Goal: Task Accomplishment & Management: Use online tool/utility

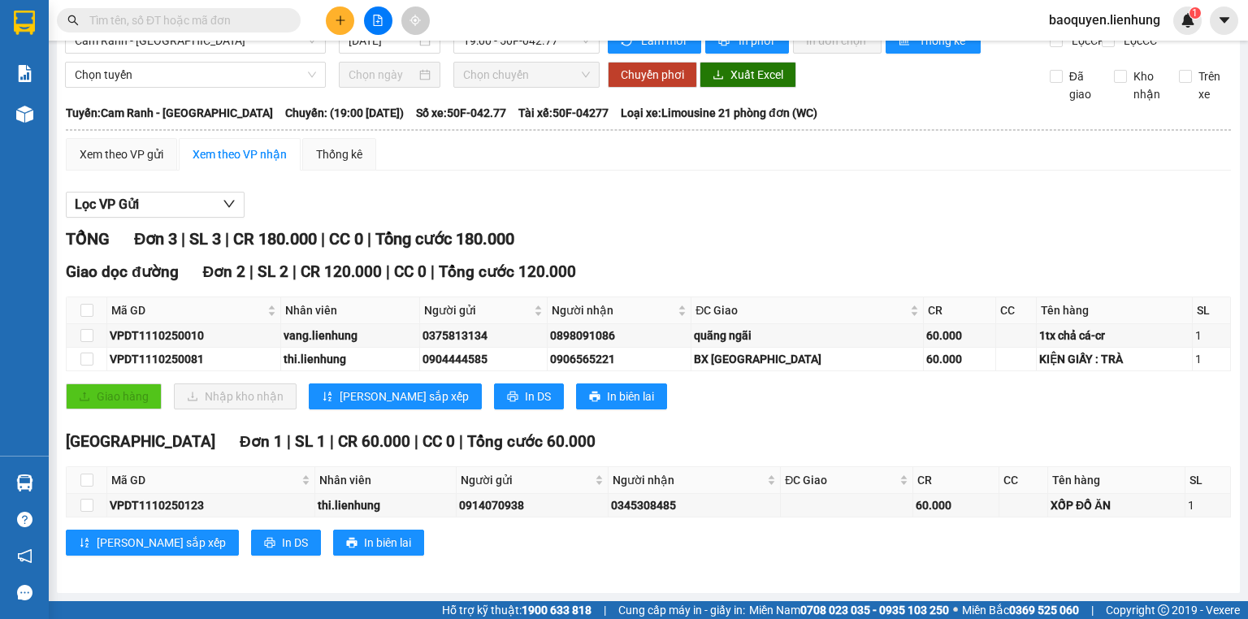
click at [379, 12] on button at bounding box center [378, 21] width 28 height 28
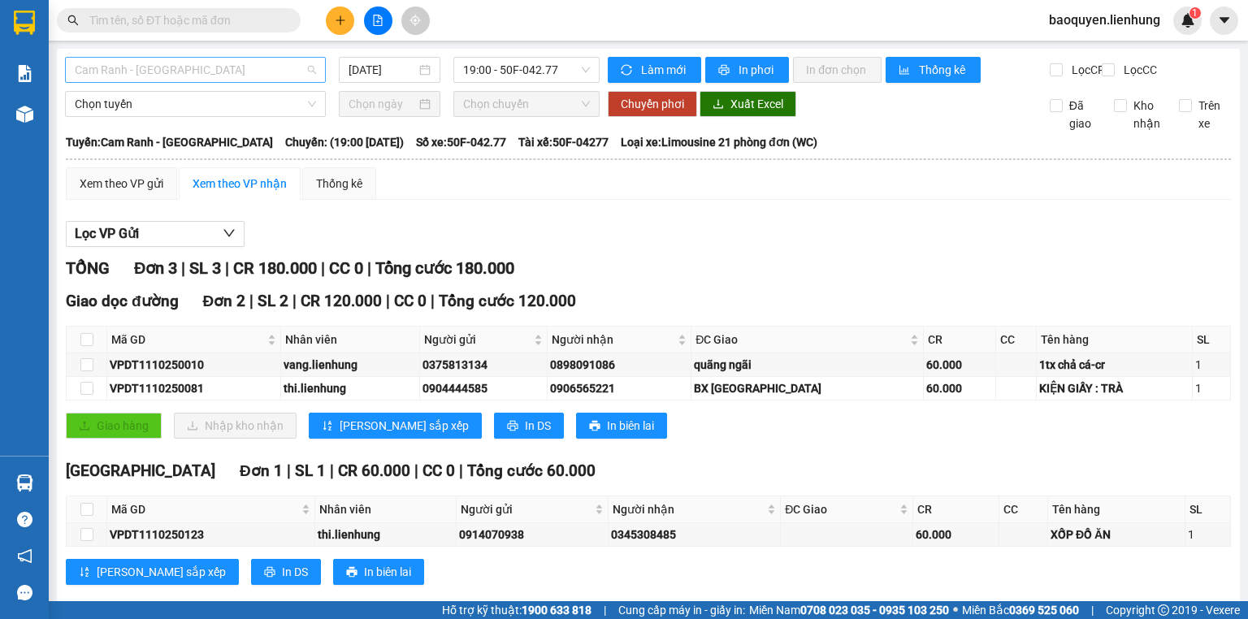
click at [155, 71] on span "Cam Ranh - [GEOGRAPHIC_DATA]" at bounding box center [195, 70] width 241 height 24
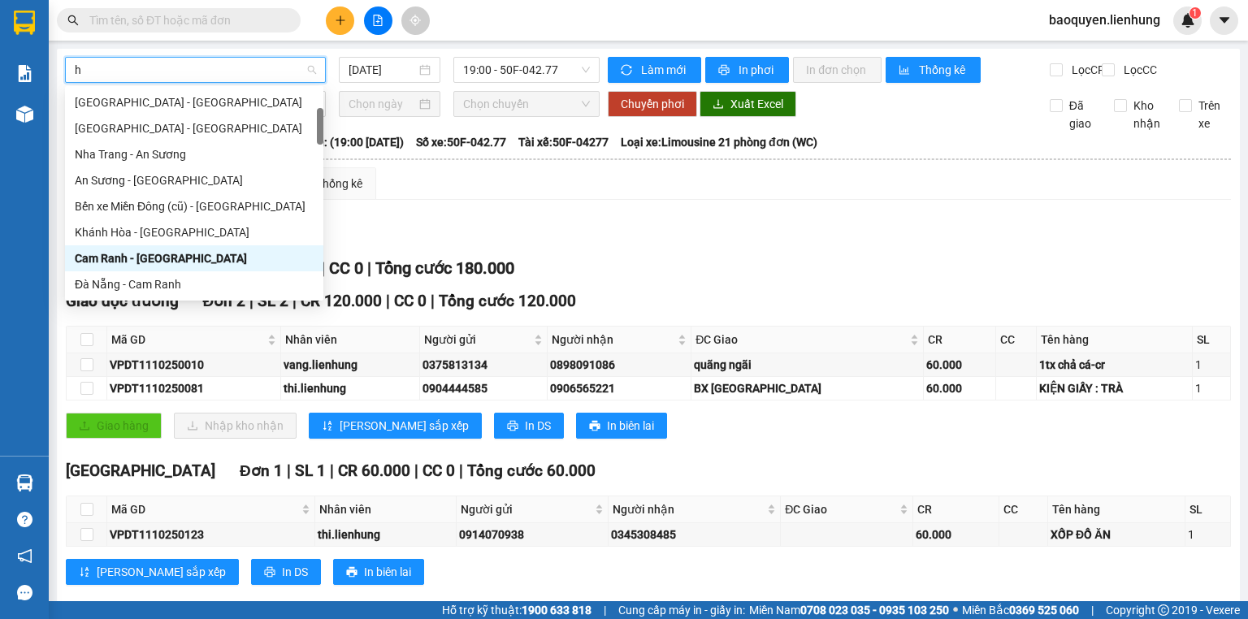
type input "ho"
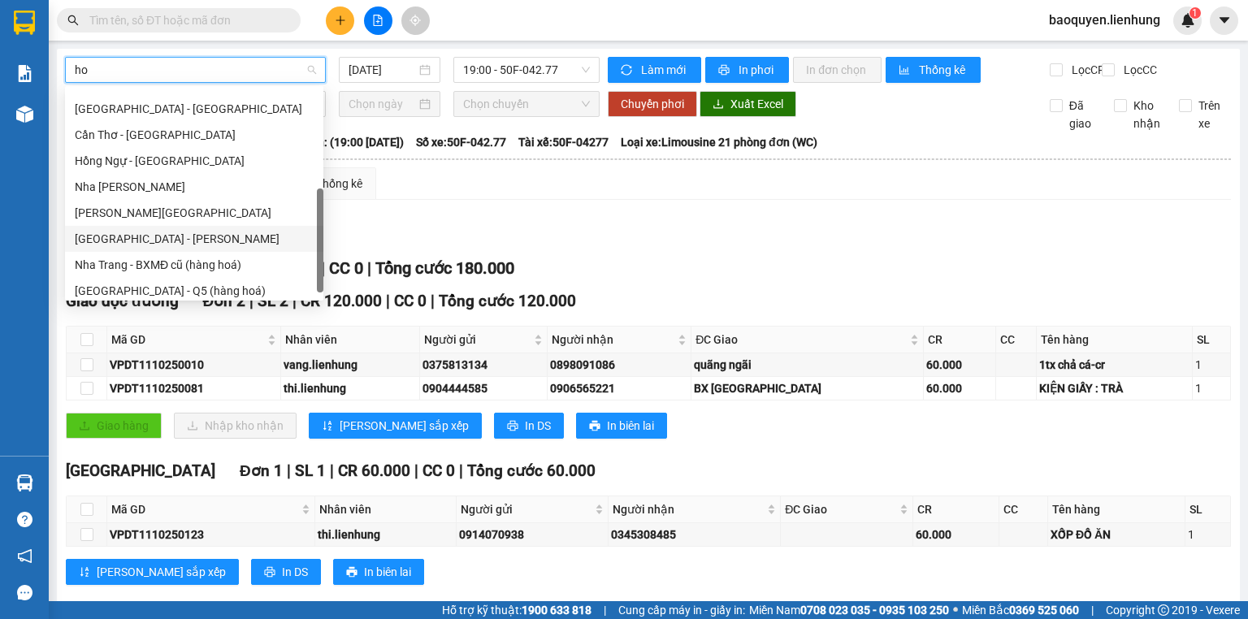
click at [171, 241] on div "[GEOGRAPHIC_DATA] - [PERSON_NAME]" at bounding box center [194, 239] width 239 height 18
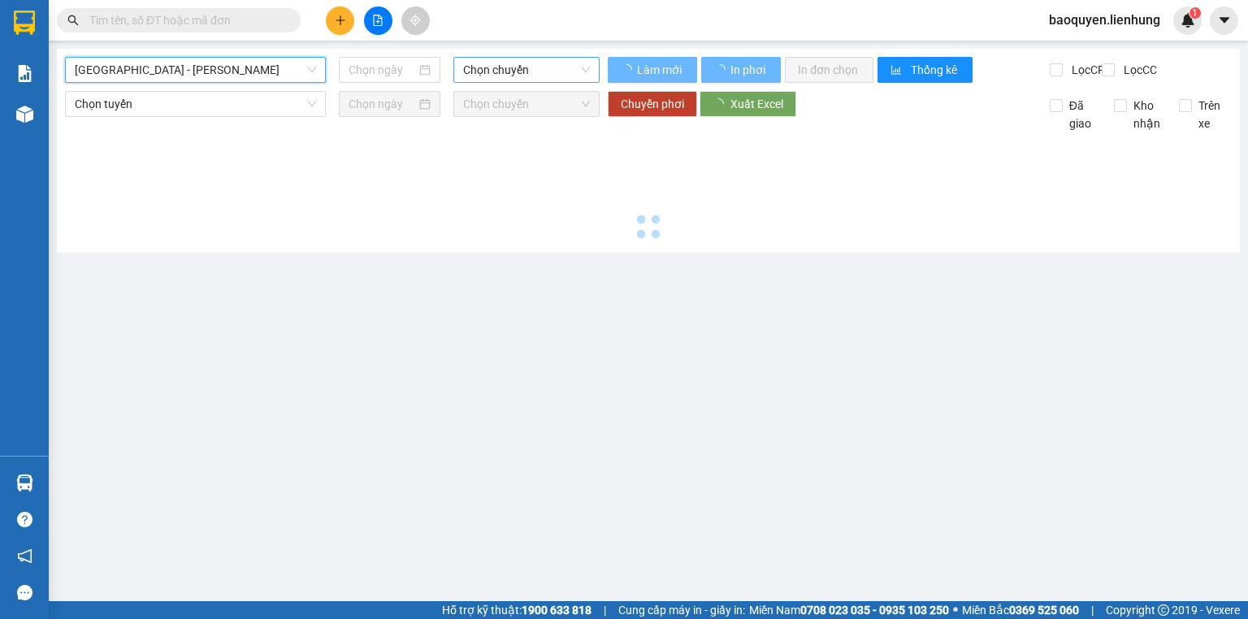
type input "[DATE]"
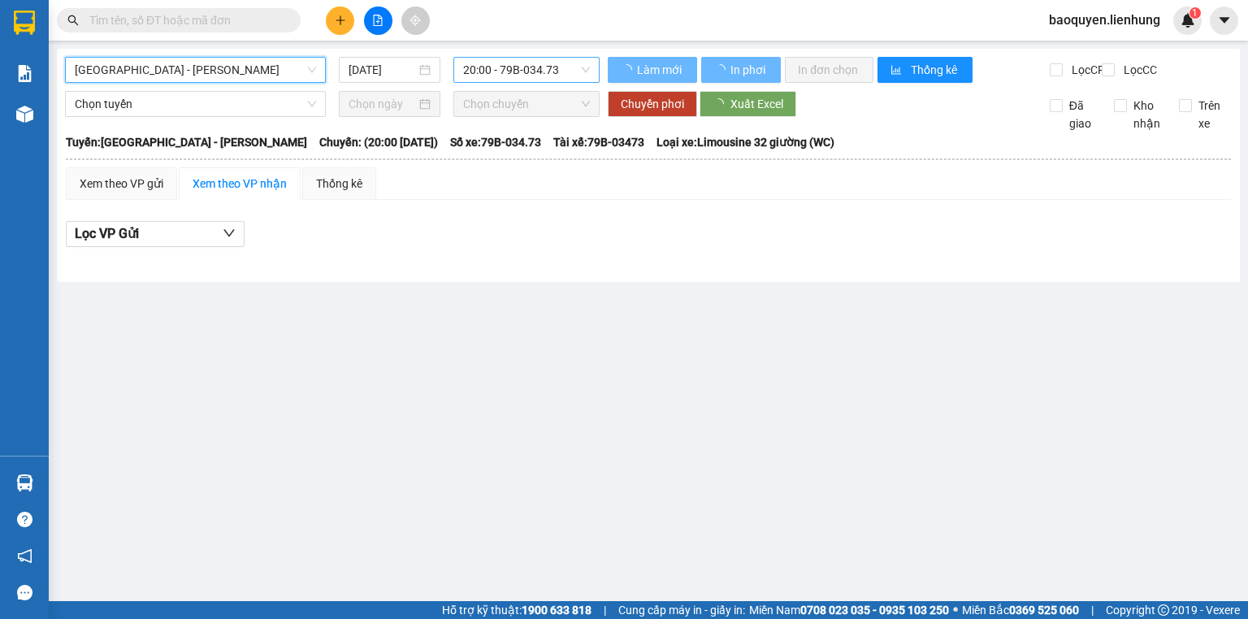
click at [535, 75] on span "20:00 - 79B-034.73" at bounding box center [527, 70] width 128 height 24
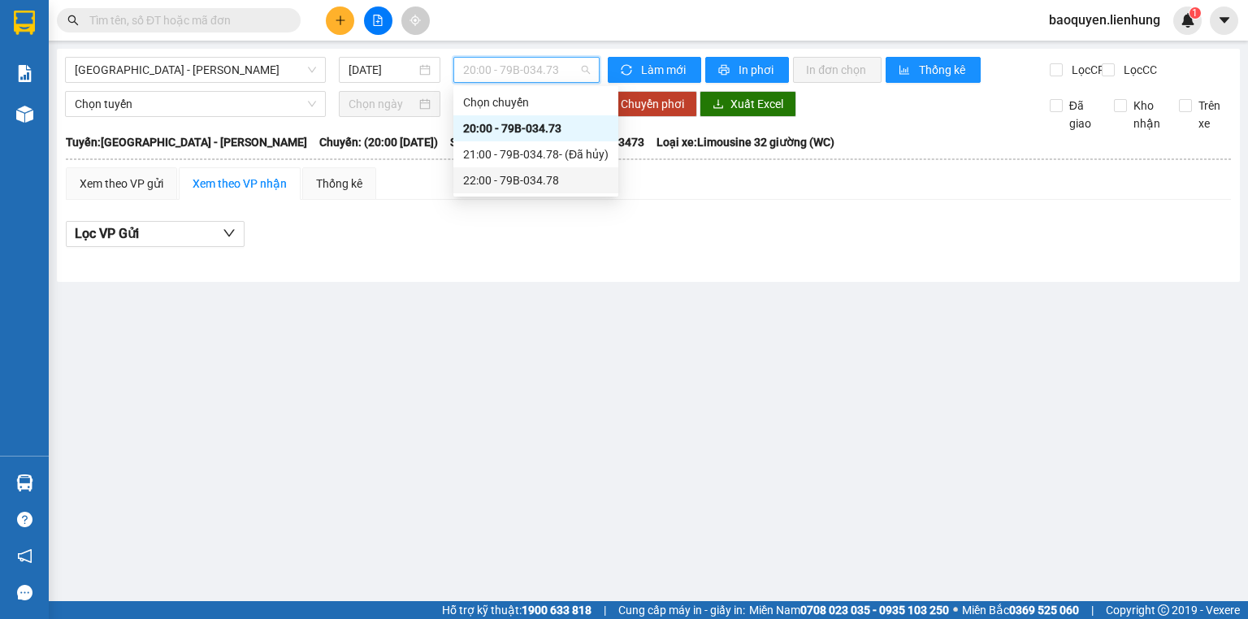
click at [525, 189] on div "22:00 - 79B-034.78" at bounding box center [535, 180] width 165 height 26
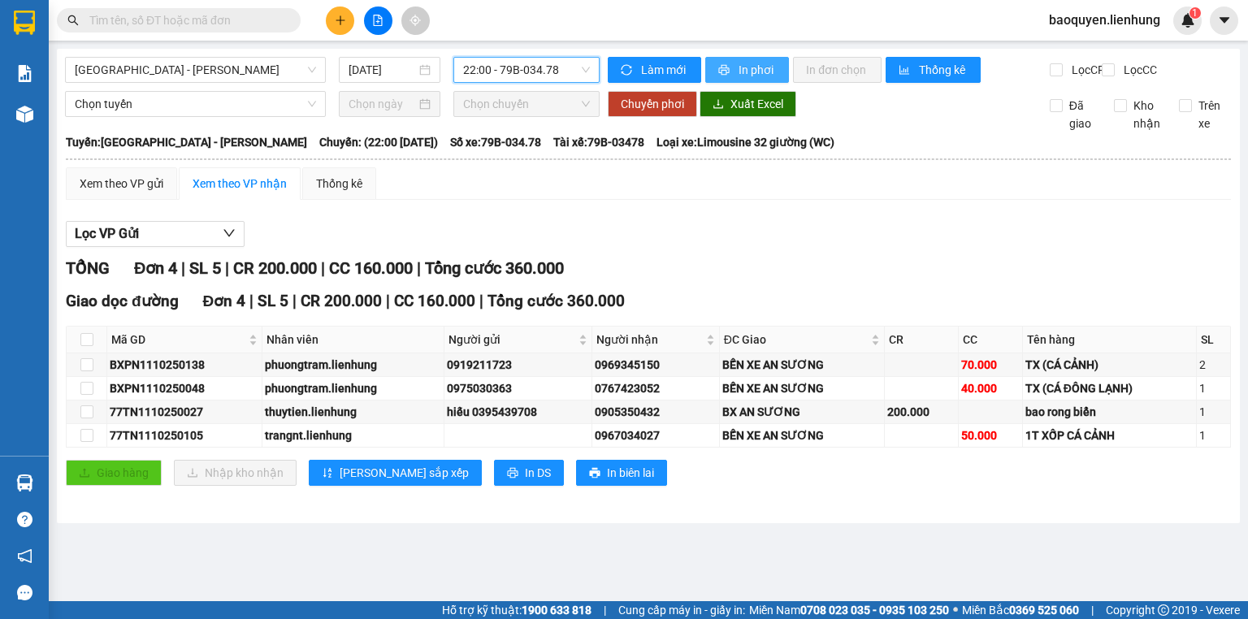
click at [756, 67] on span "In phơi" at bounding box center [757, 70] width 37 height 18
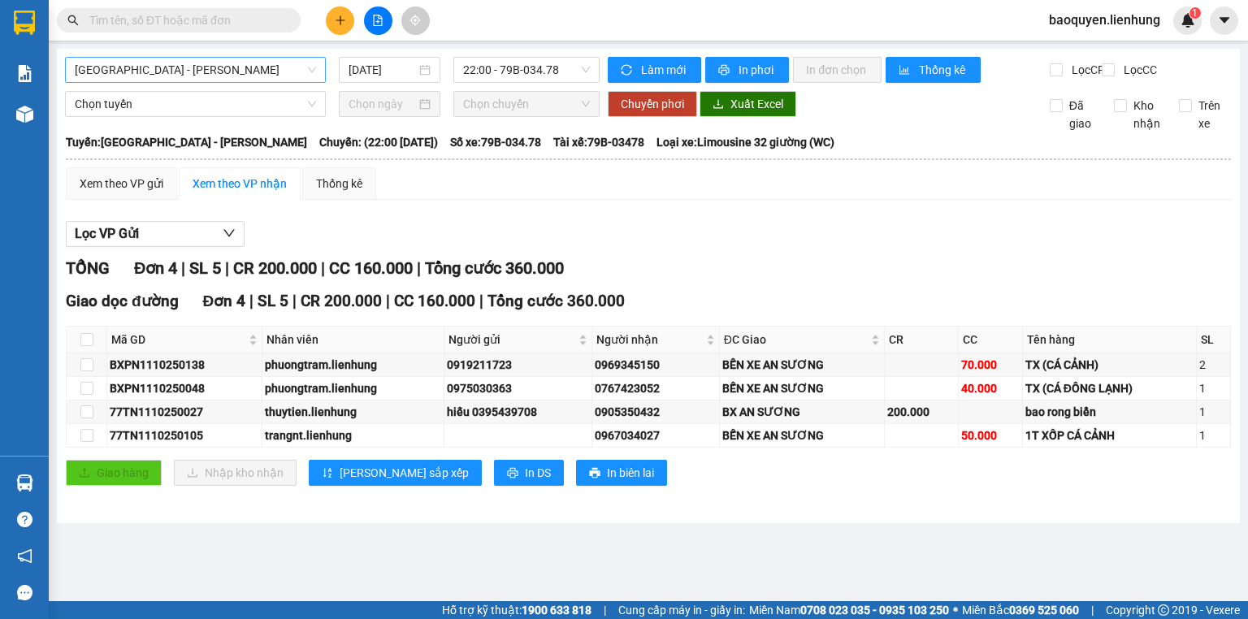
click at [175, 72] on span "[GEOGRAPHIC_DATA] - [PERSON_NAME]" at bounding box center [195, 70] width 241 height 24
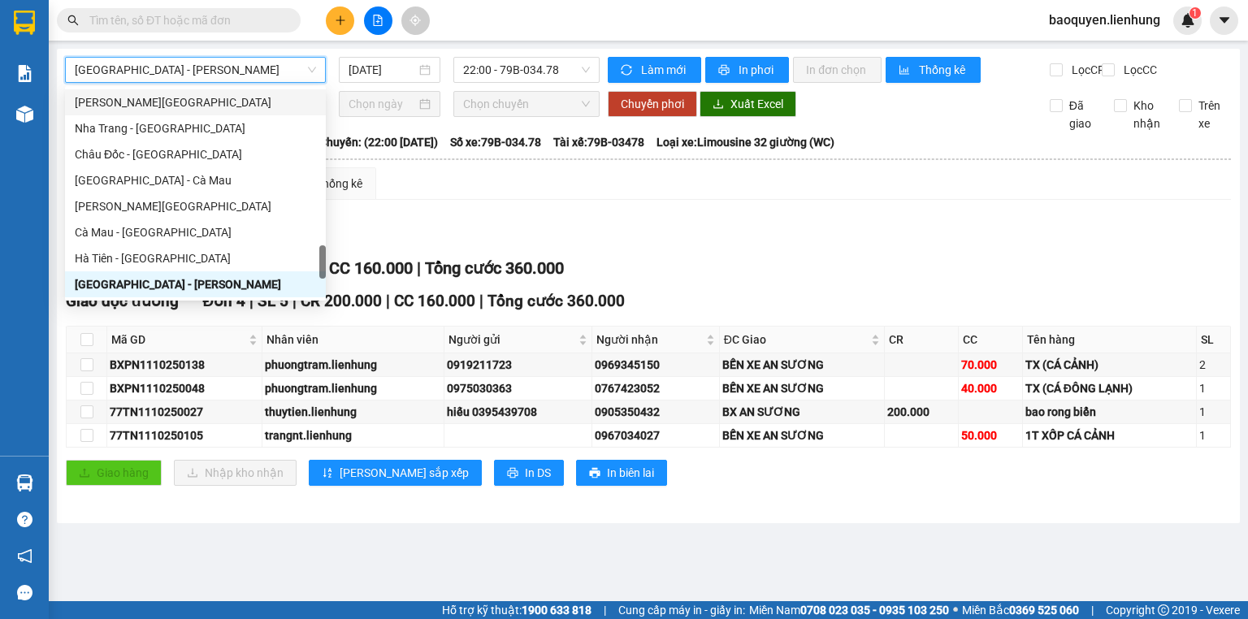
click at [206, 72] on span "[GEOGRAPHIC_DATA] - [PERSON_NAME]" at bounding box center [195, 70] width 241 height 24
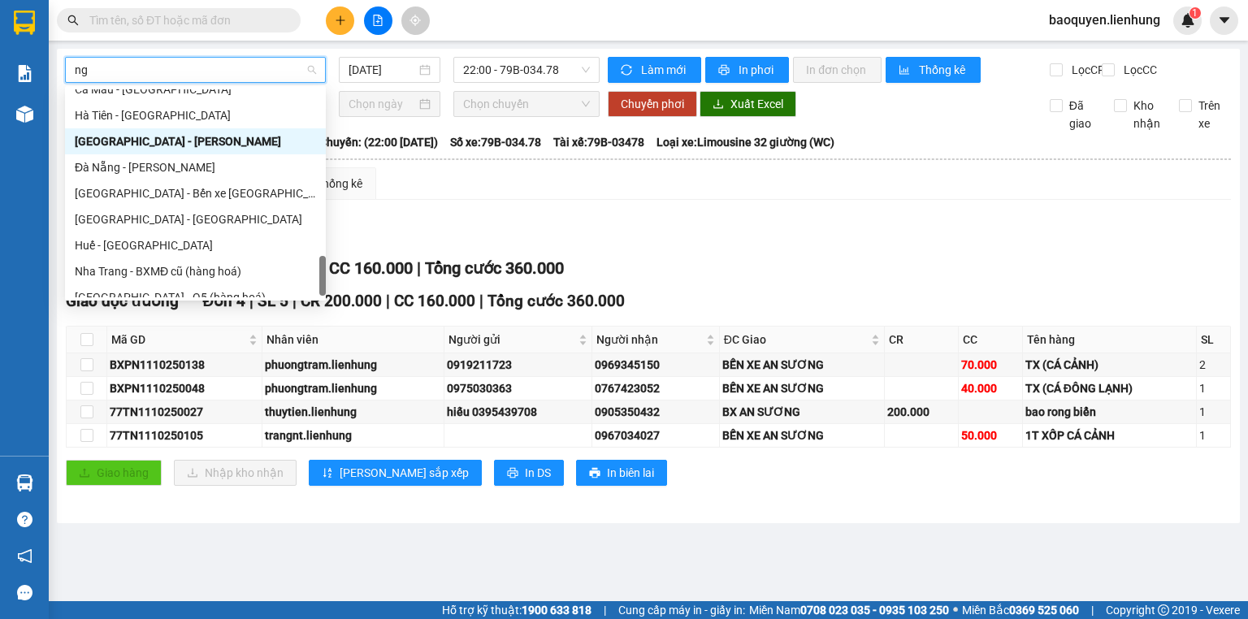
type input "nga"
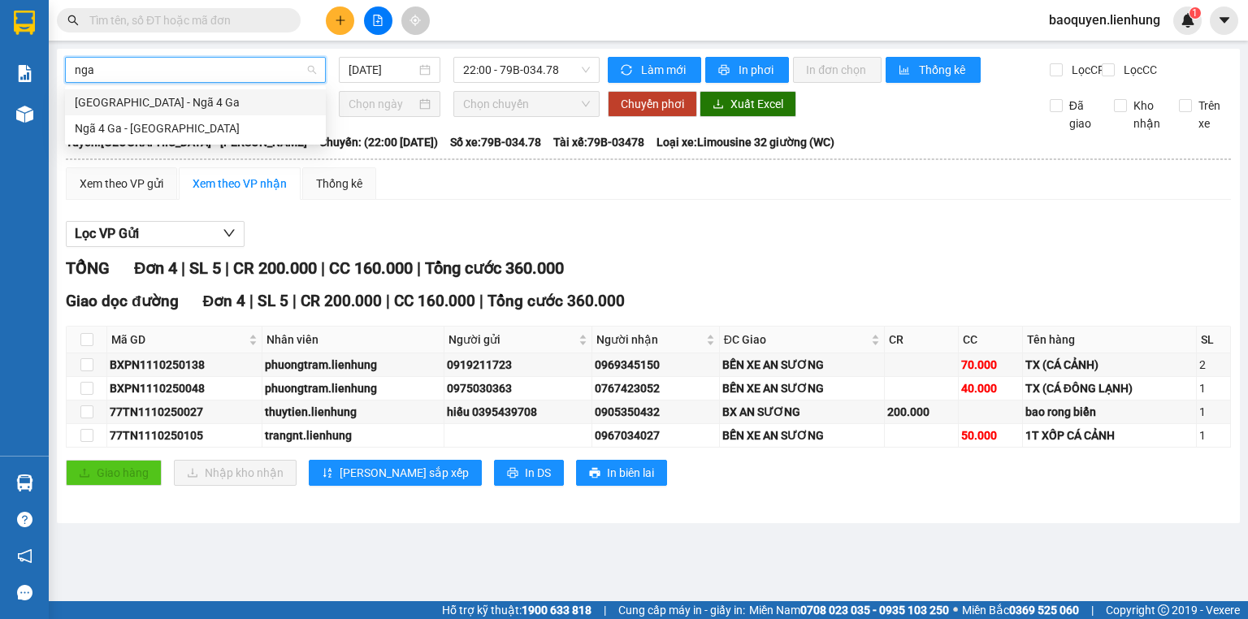
scroll to position [0, 0]
click at [201, 107] on div "[GEOGRAPHIC_DATA] - Ngã 4 Ga" at bounding box center [195, 102] width 241 height 18
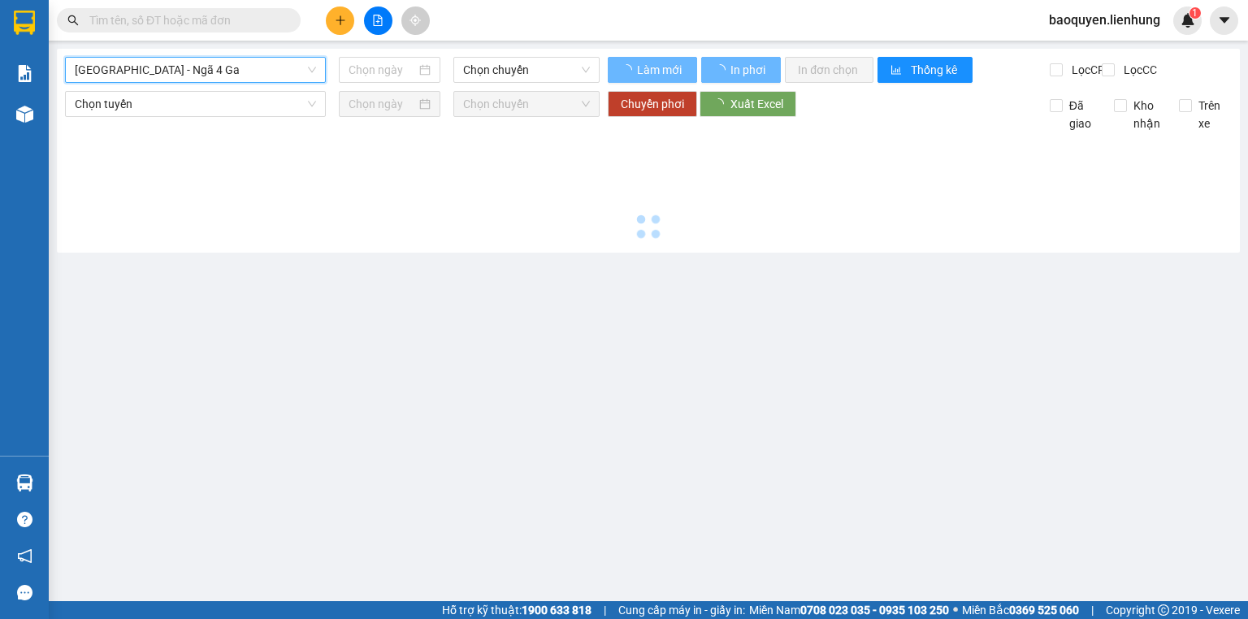
type input "[DATE]"
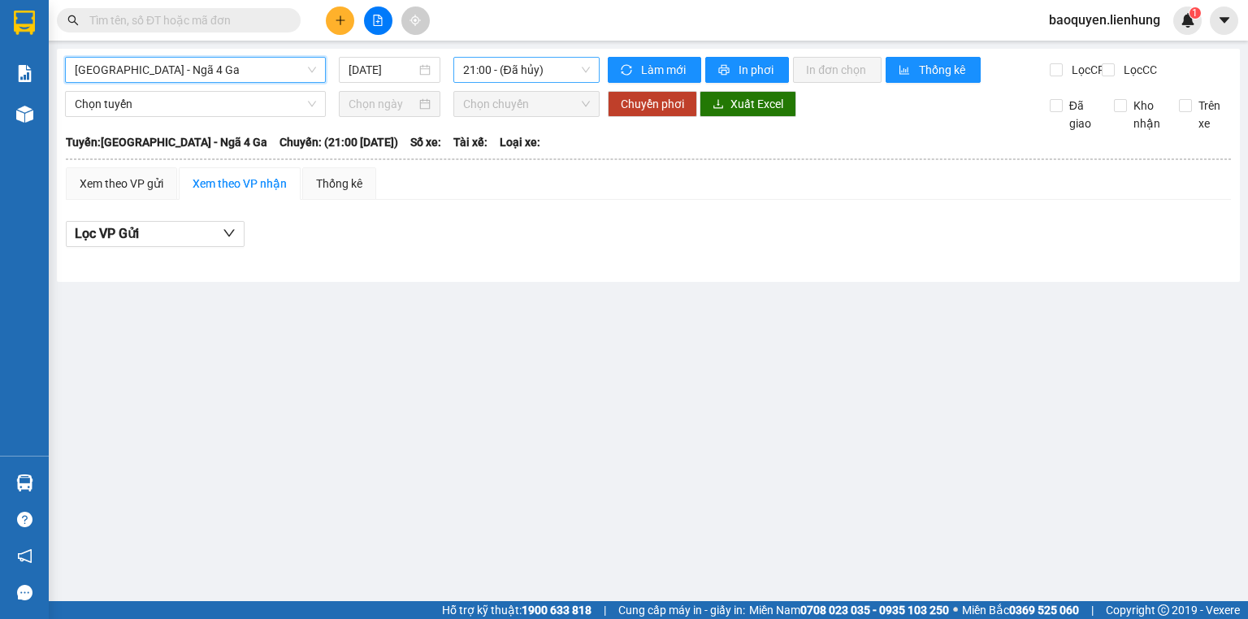
click at [497, 74] on span "21:00 - (Đã hủy)" at bounding box center [527, 70] width 128 height 24
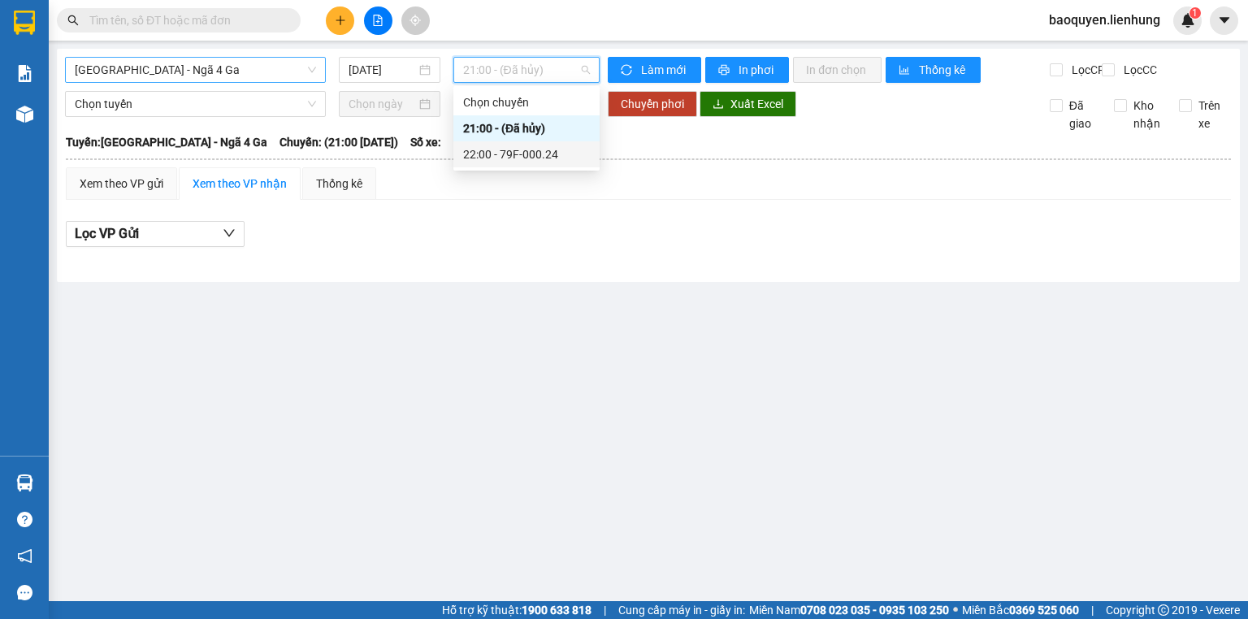
click at [497, 157] on div "22:00 - 79F-000.24" at bounding box center [526, 154] width 127 height 18
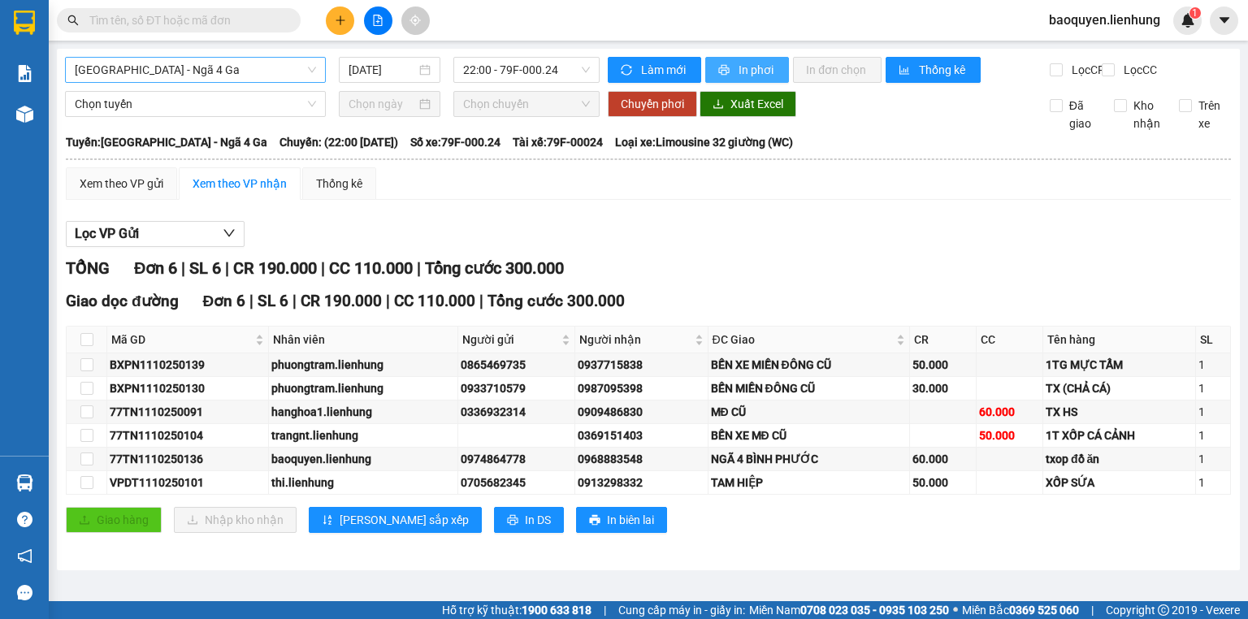
click at [739, 78] on span "In phơi" at bounding box center [757, 70] width 37 height 18
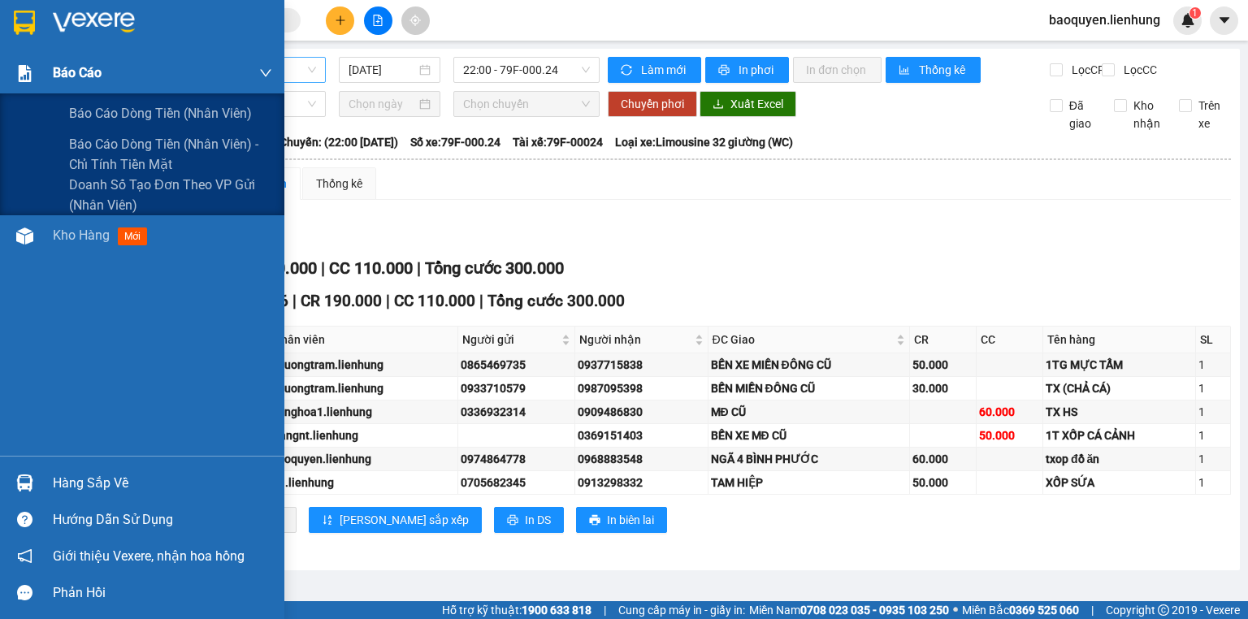
click at [76, 76] on span "Báo cáo" at bounding box center [77, 73] width 49 height 20
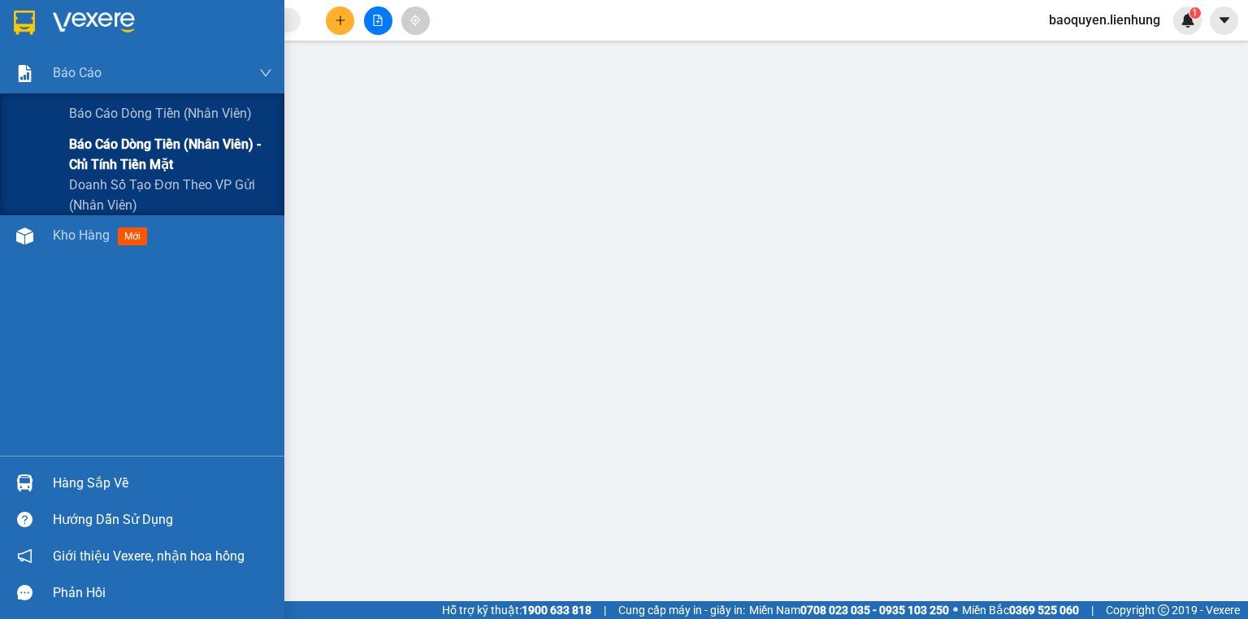
click at [98, 134] on span "Báo cáo dòng tiền (nhân viên) - chỉ tính tiền mặt" at bounding box center [170, 154] width 203 height 41
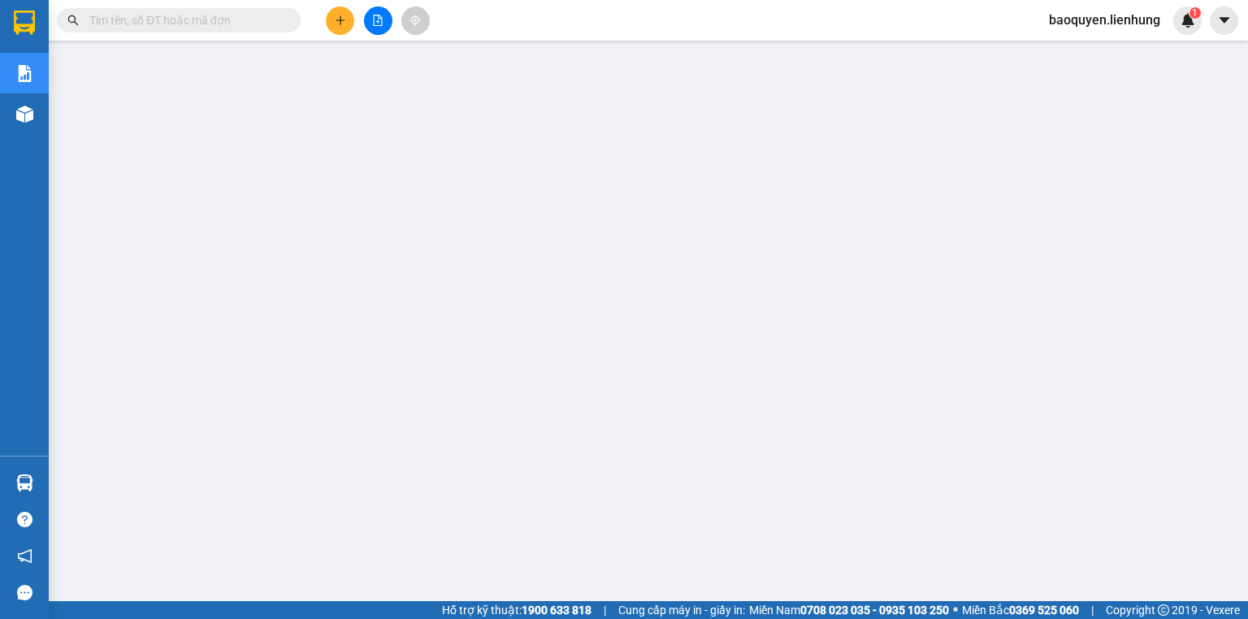
click at [1115, 20] on span "baoquyen.lienhung" at bounding box center [1104, 20] width 137 height 20
click at [1084, 54] on span "Đăng xuất" at bounding box center [1112, 50] width 104 height 18
